Goal: Task Accomplishment & Management: Manage account settings

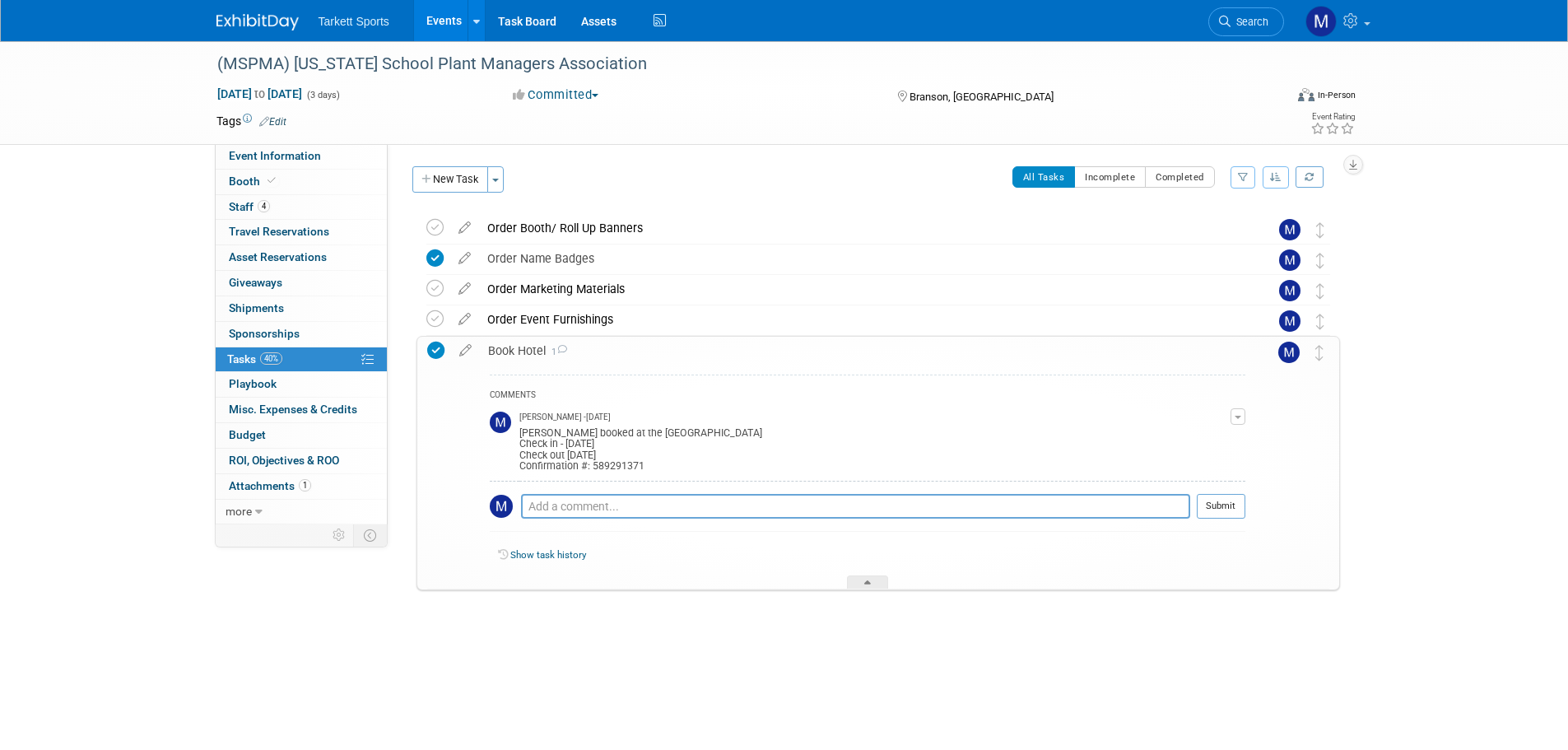
click at [1248, 30] on link "Search" at bounding box center [1246, 21] width 76 height 29
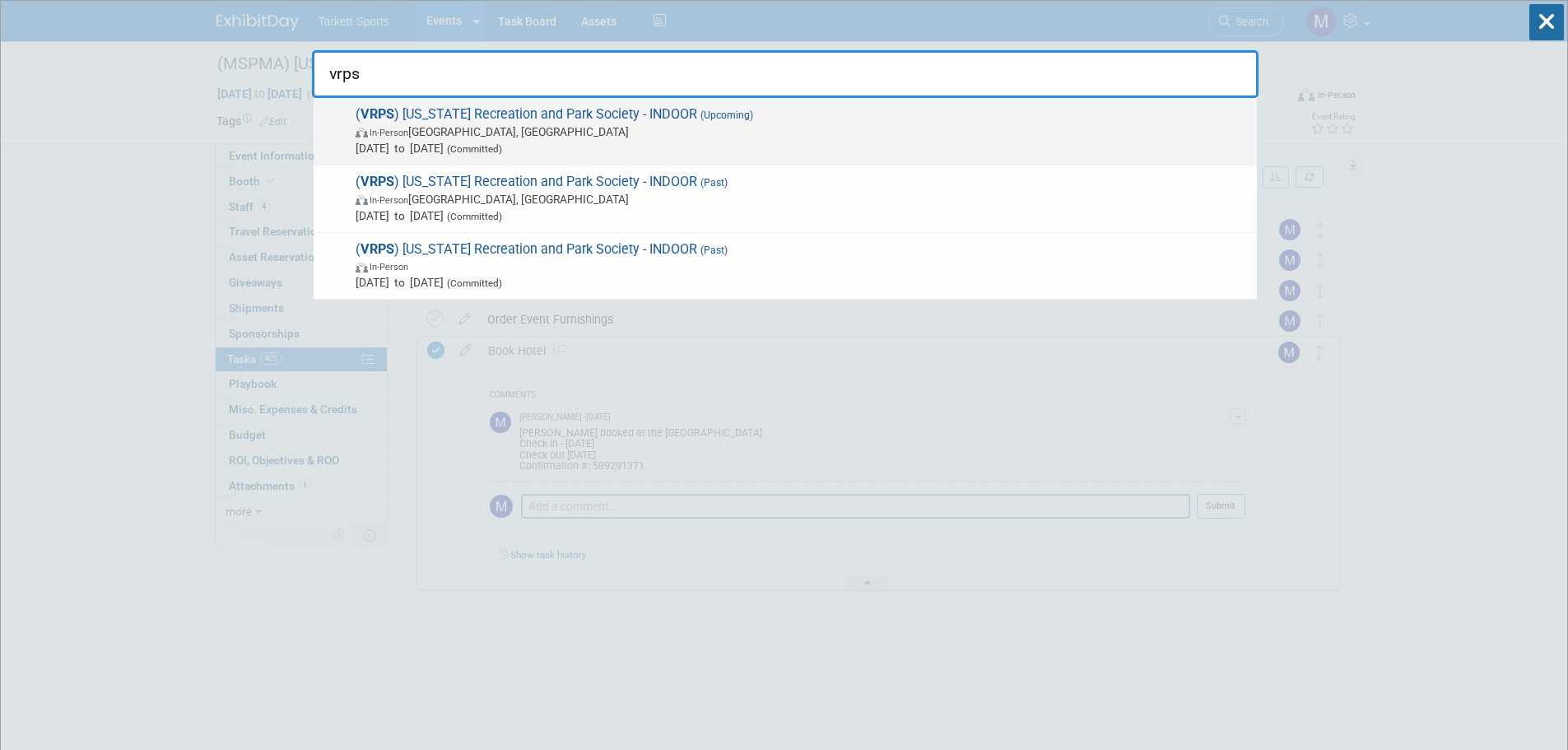
type input "vrps"
click at [526, 107] on span "( VRPS ) Virginia Recreation and Park Society - INDOOR (Upcoming) In-Person Roa…" at bounding box center [800, 131] width 898 height 50
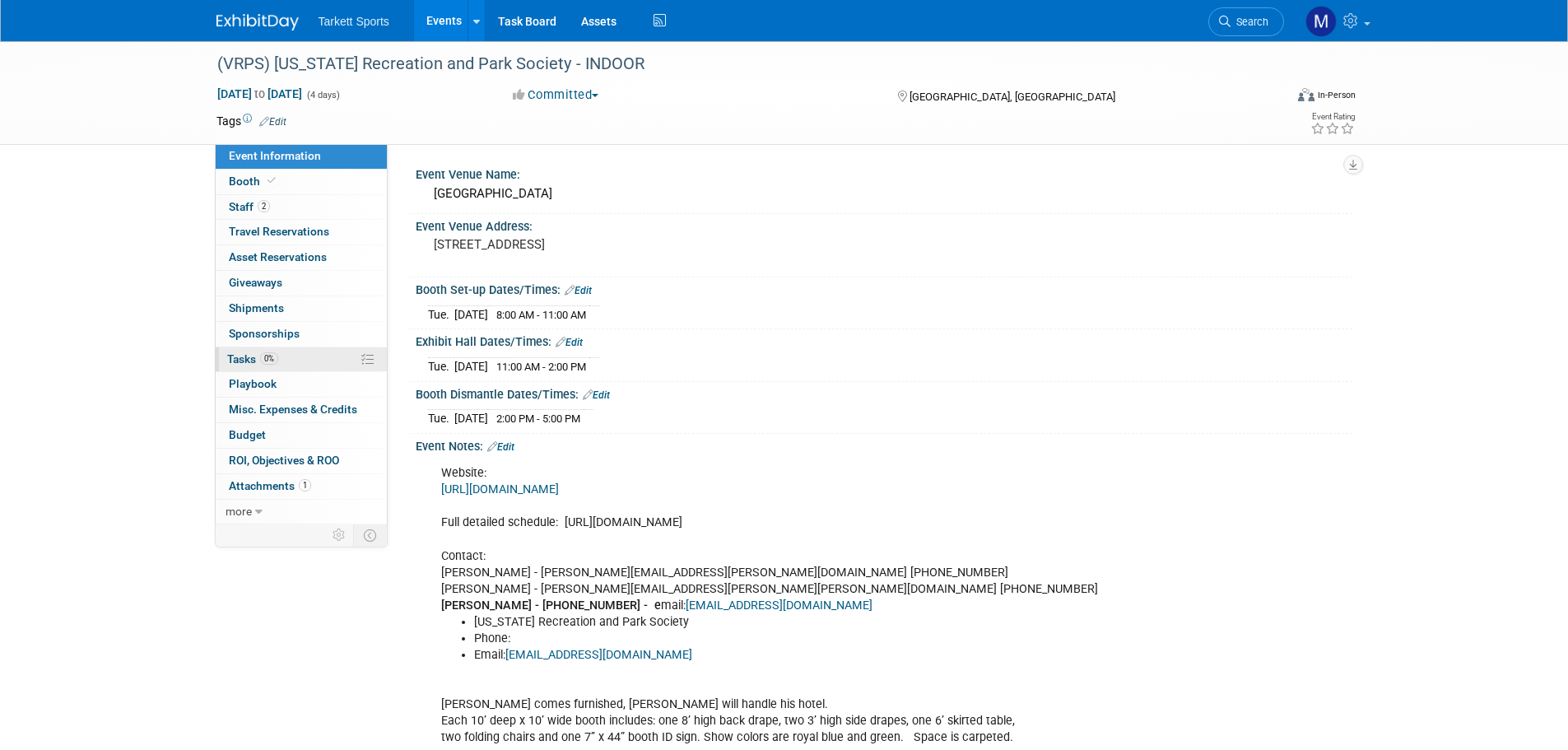
click at [291, 353] on link "0% Tasks 0%" at bounding box center [301, 359] width 171 height 25
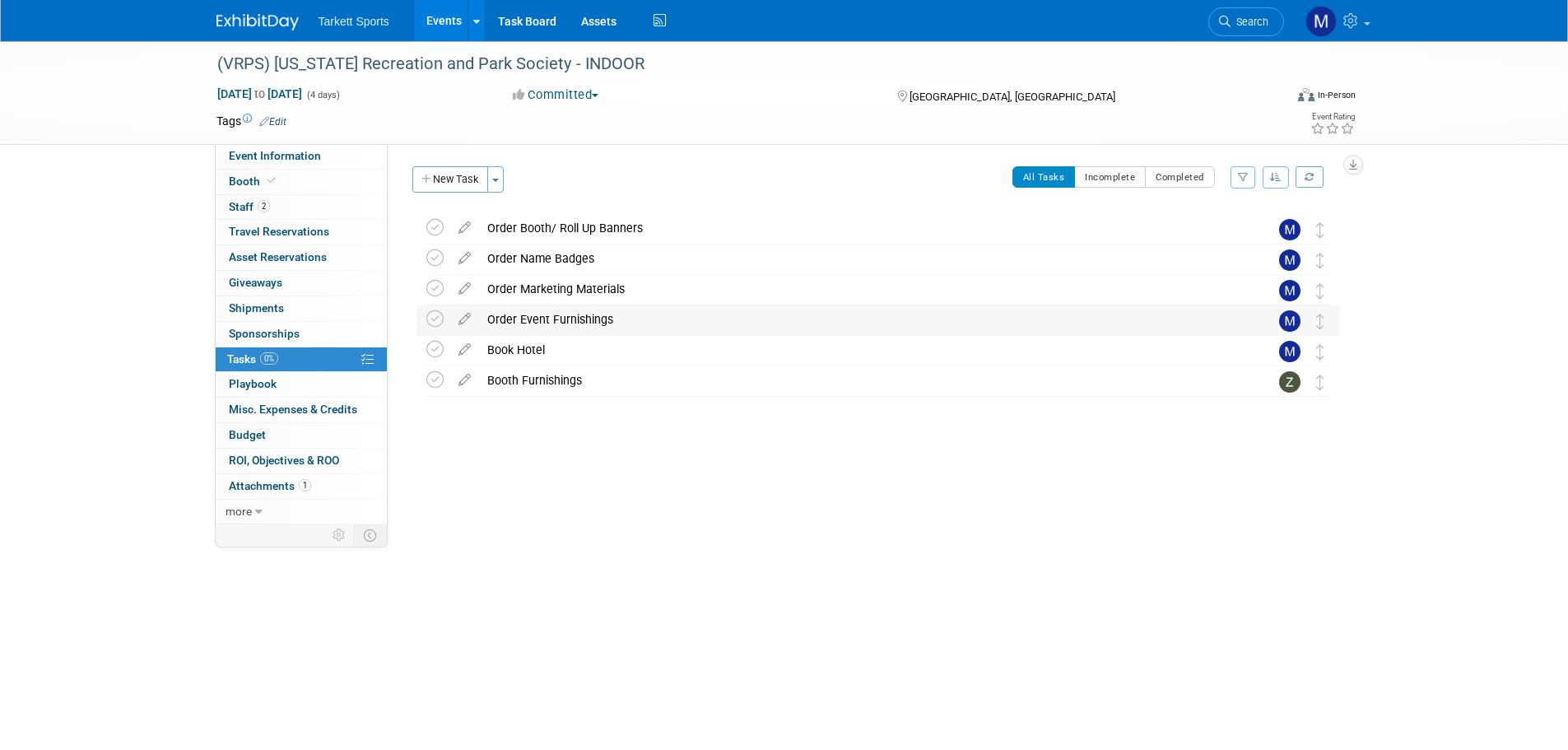
click at [550, 321] on div "Order Event Furnishings" at bounding box center [863, 319] width 767 height 28
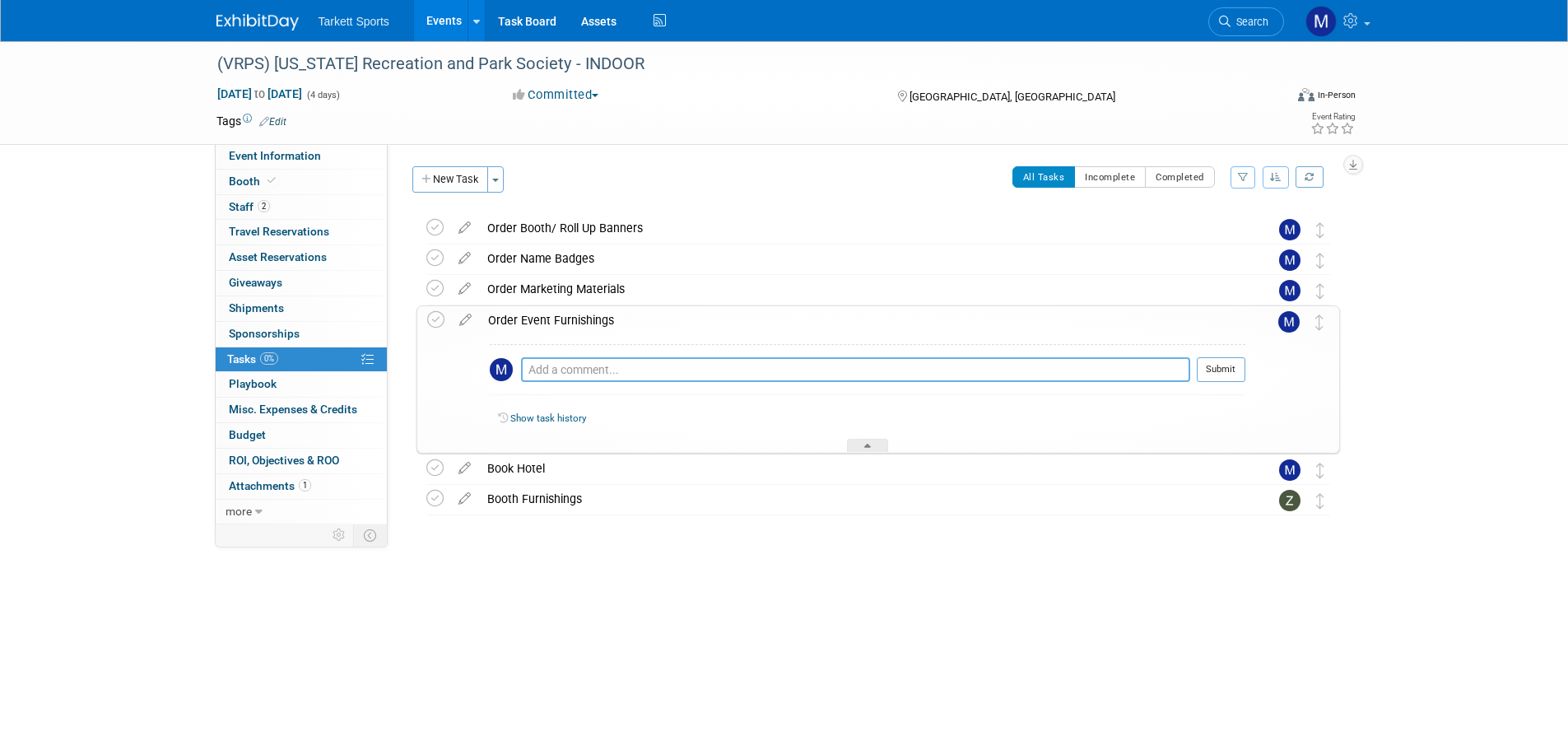
click at [546, 364] on textarea at bounding box center [855, 369] width 669 height 25
paste textarea "Booth Information Provided Booth Package will include: 8' High Pipe and Drape B…"
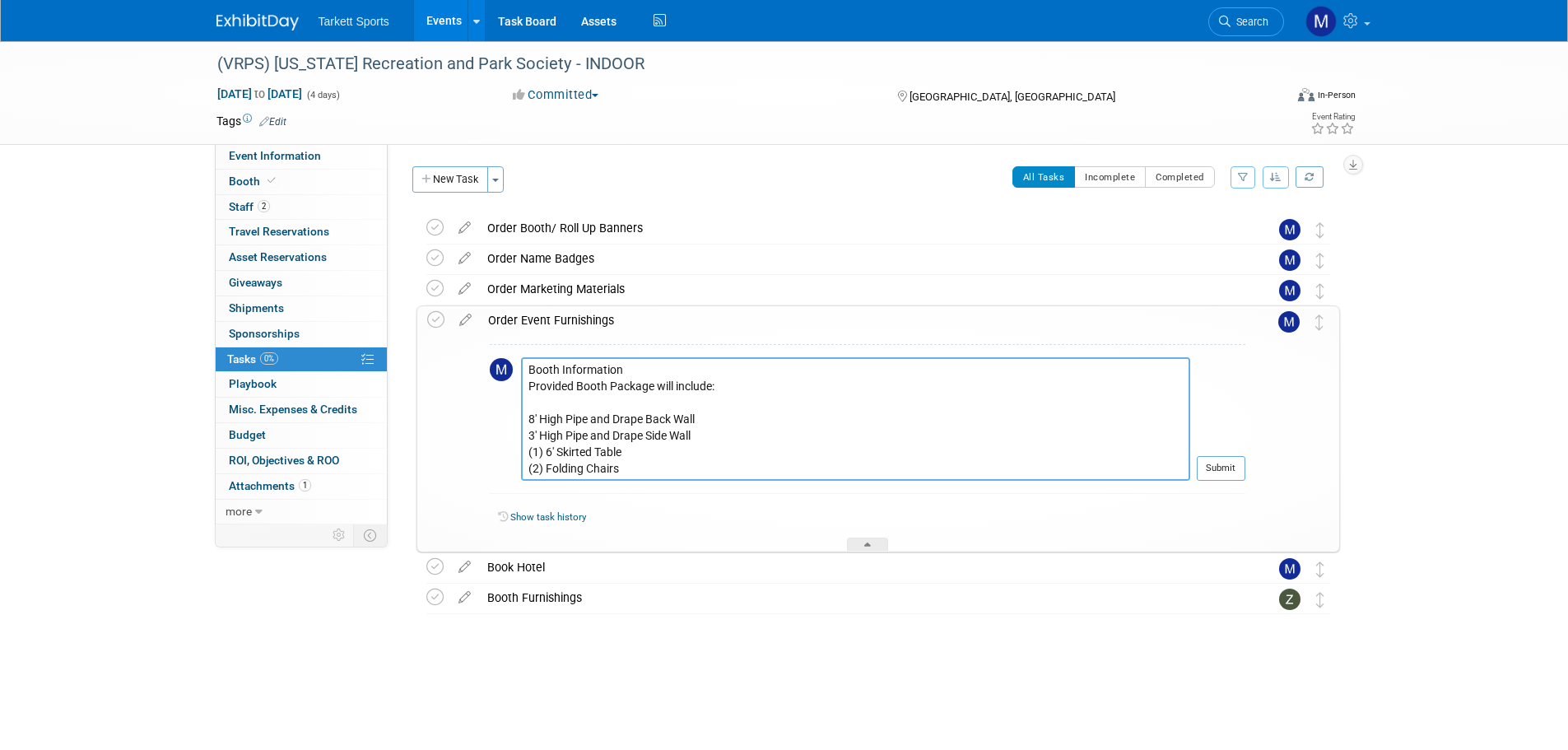
scroll to position [30, 0]
type textarea "Booth Information Provided Booth Package will include: 8' High Pipe and Drape B…"
click at [1209, 471] on button "Submit" at bounding box center [1221, 469] width 48 height 25
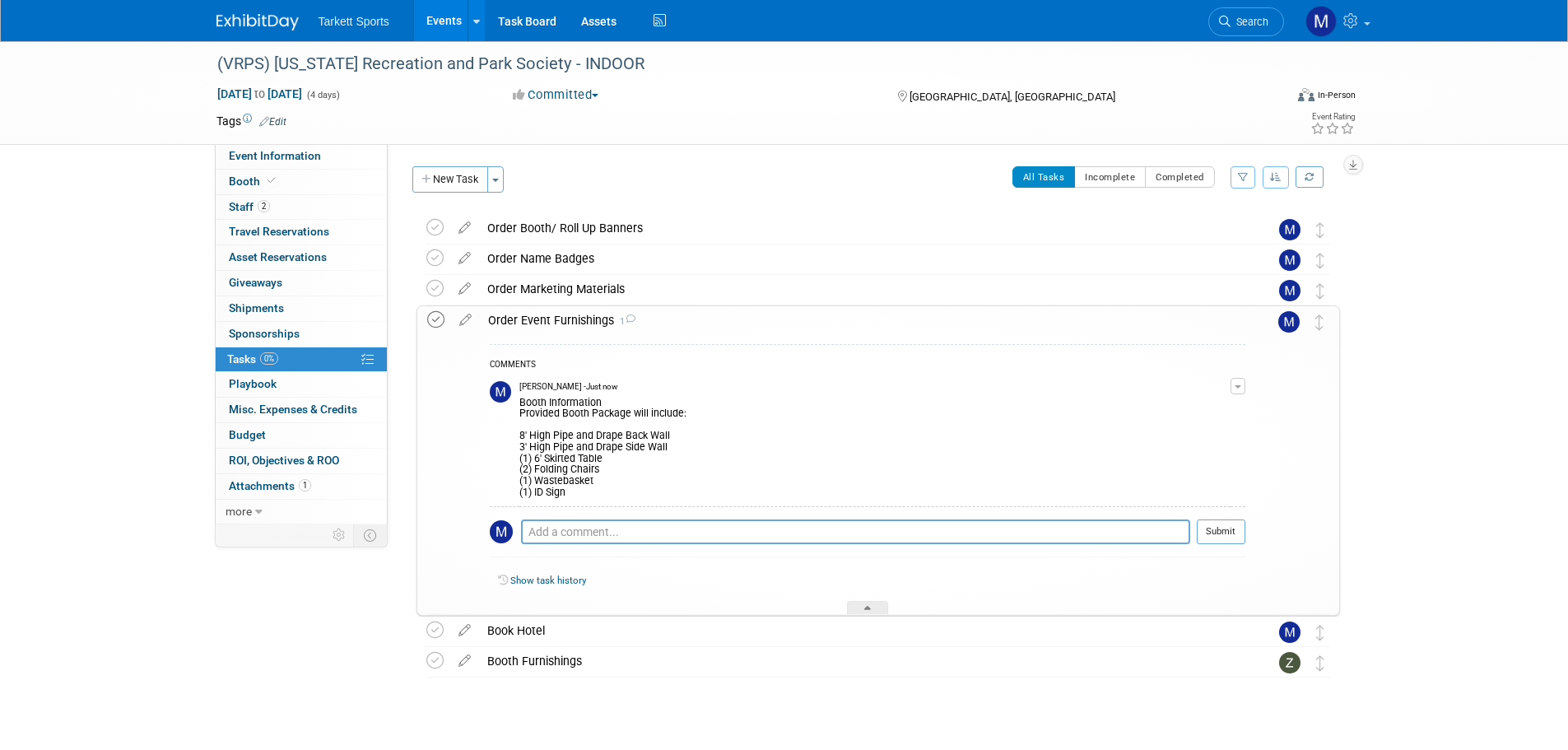
click at [431, 316] on icon at bounding box center [435, 319] width 18 height 18
click at [588, 325] on div "Order Event Furnishings 1" at bounding box center [862, 320] width 765 height 28
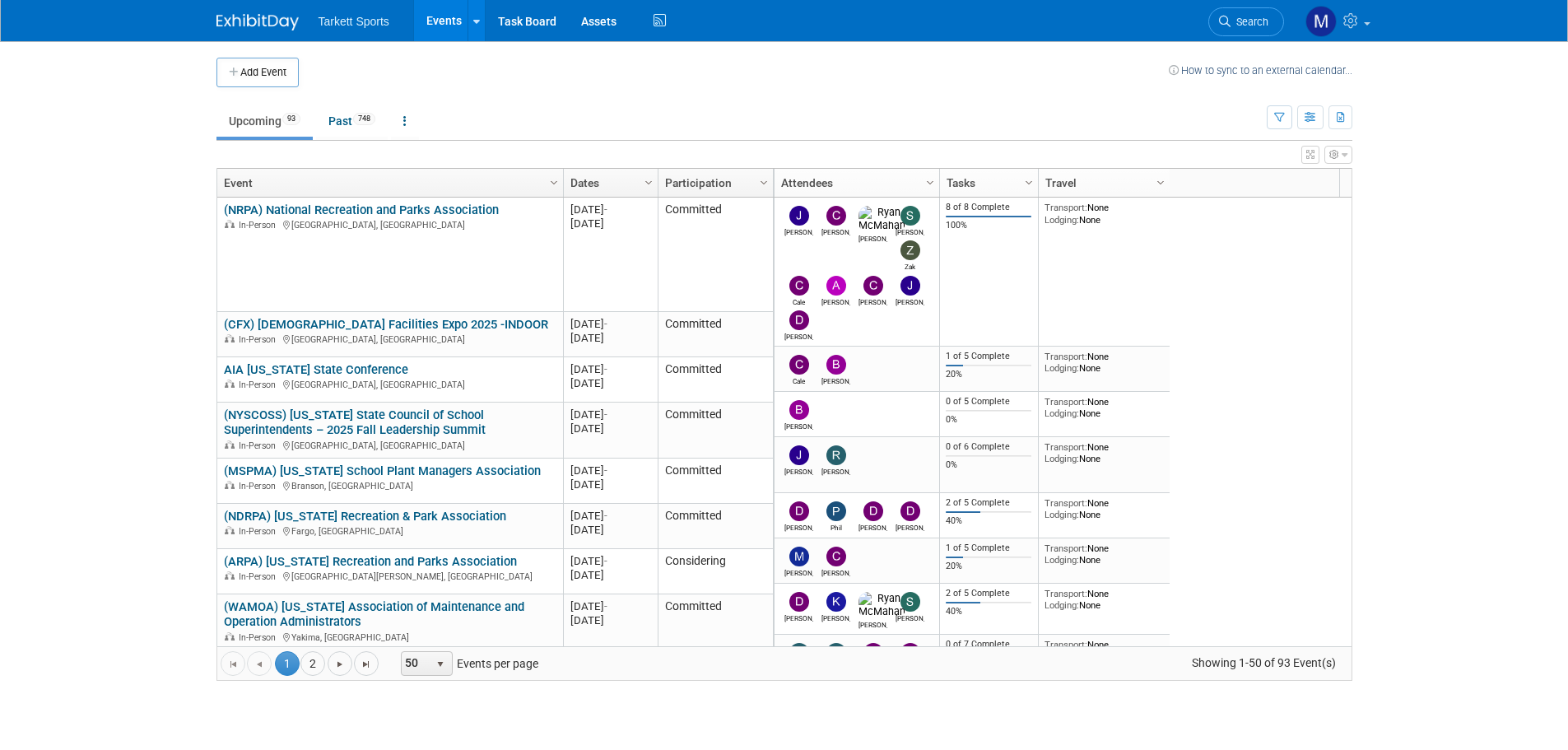
click at [1235, 26] on span "Search" at bounding box center [1249, 21] width 38 height 12
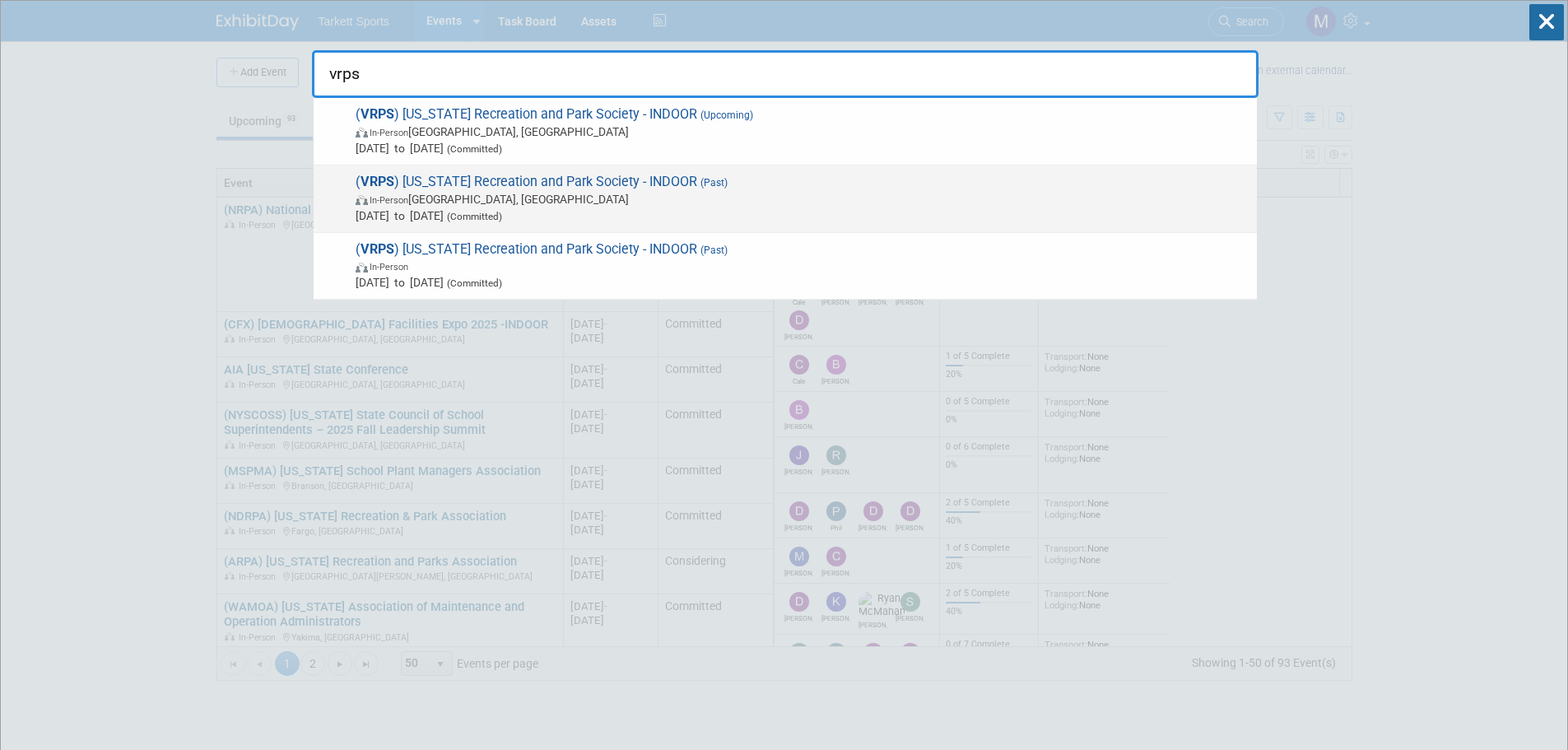
type input "vrps"
click at [768, 184] on span "( VRPS ) [US_STATE] Recreation and Park Society - INDOOR (Past) In-Person [GEOG…" at bounding box center [800, 199] width 898 height 50
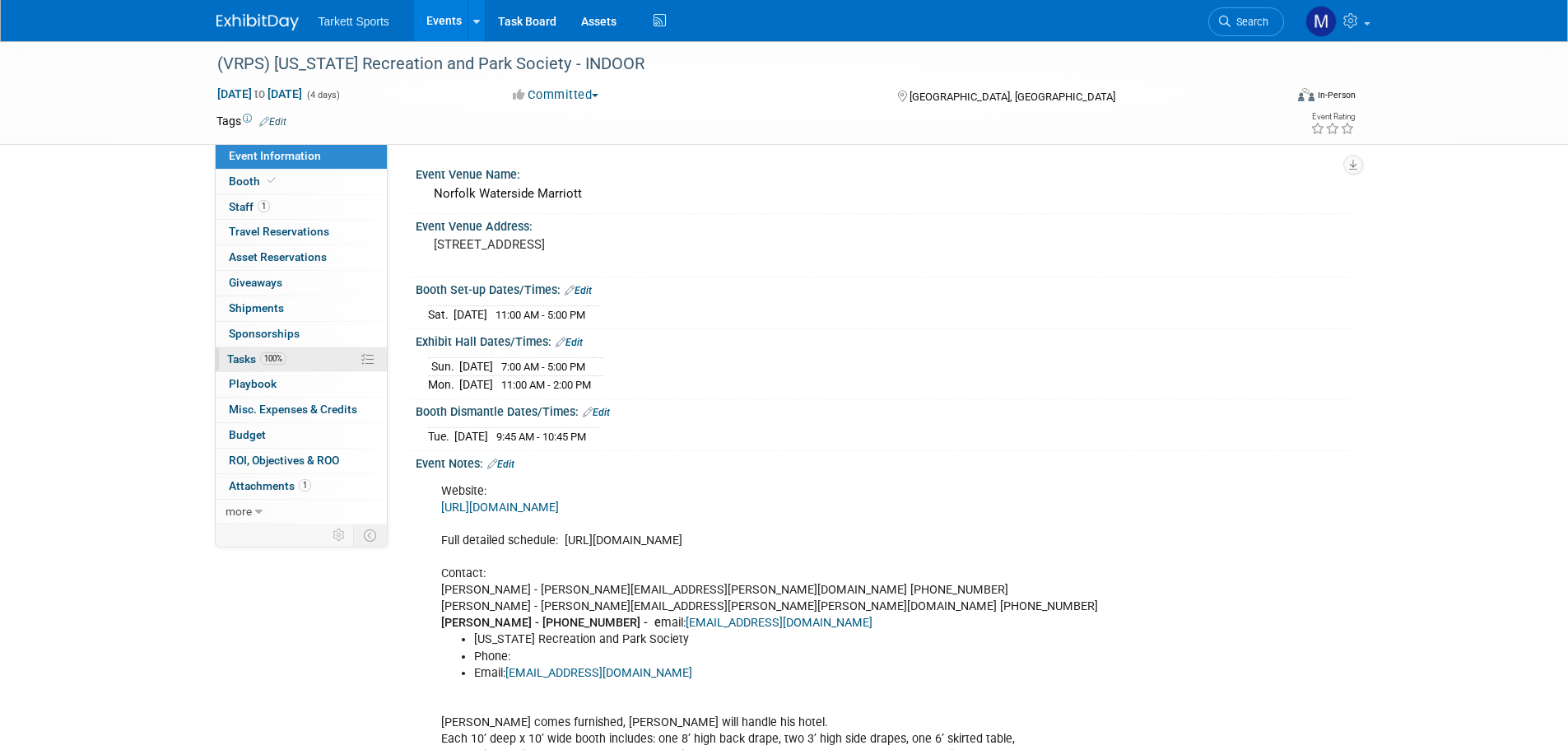
click at [305, 353] on link "100% Tasks 100%" at bounding box center [301, 359] width 171 height 25
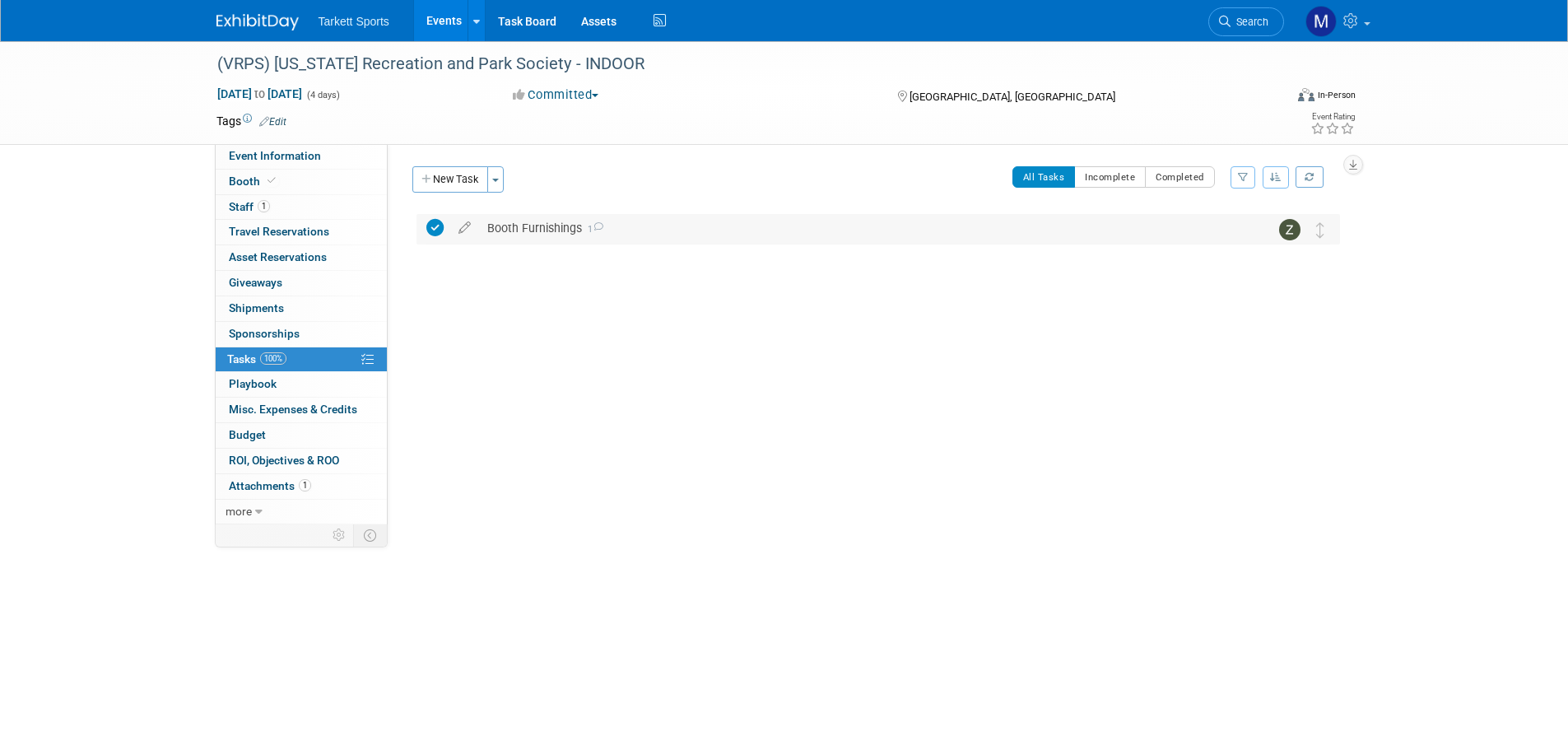
click at [592, 235] on div "Booth Furnishings 1" at bounding box center [863, 228] width 767 height 28
